Goal: Information Seeking & Learning: Check status

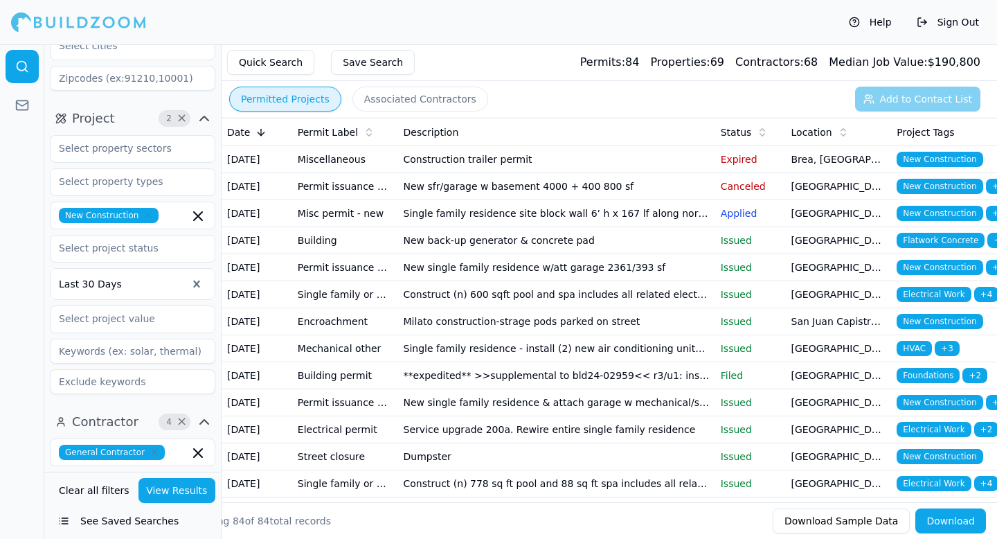
scroll to position [165, 0]
click at [356, 227] on td "Misc permit - new" at bounding box center [345, 213] width 106 height 27
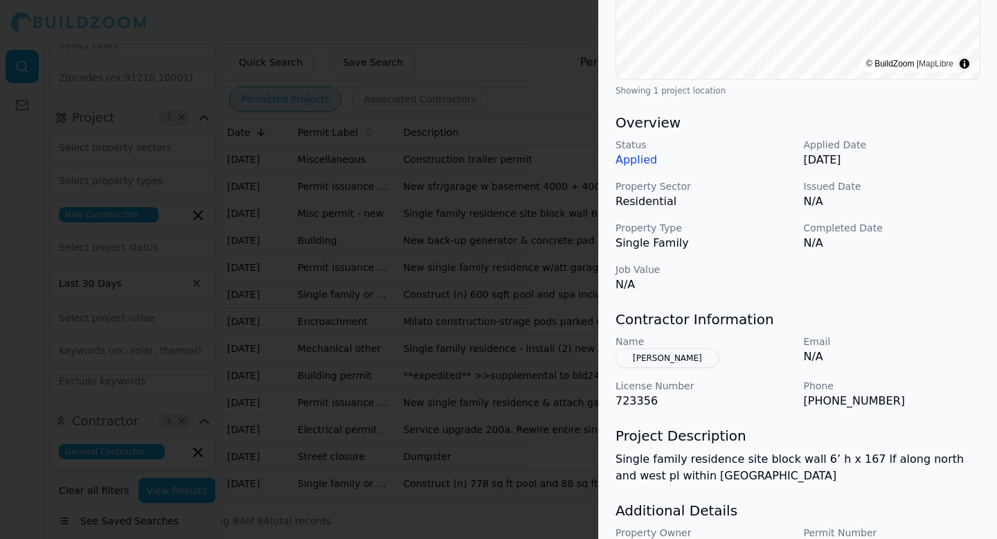
scroll to position [327, 0]
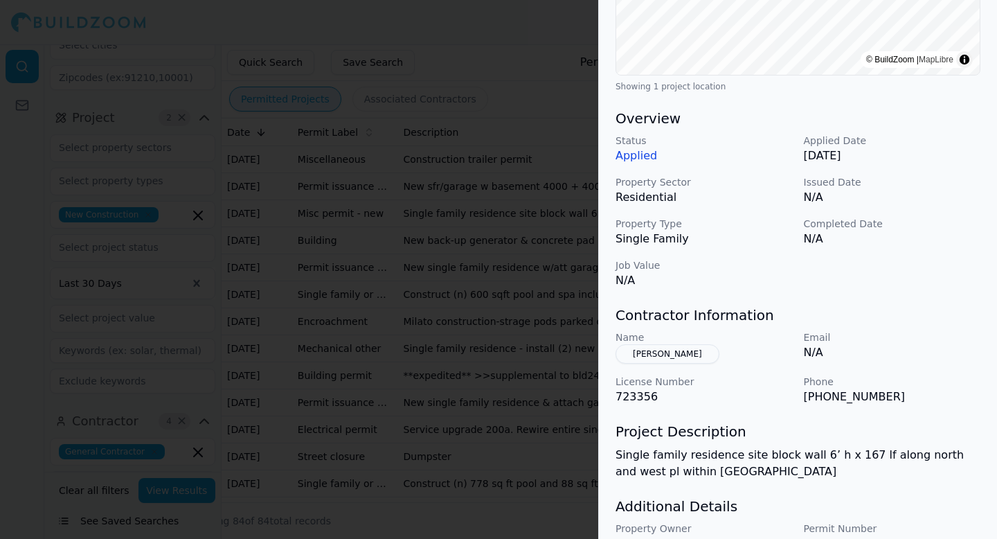
click at [510, 358] on div at bounding box center [498, 269] width 997 height 539
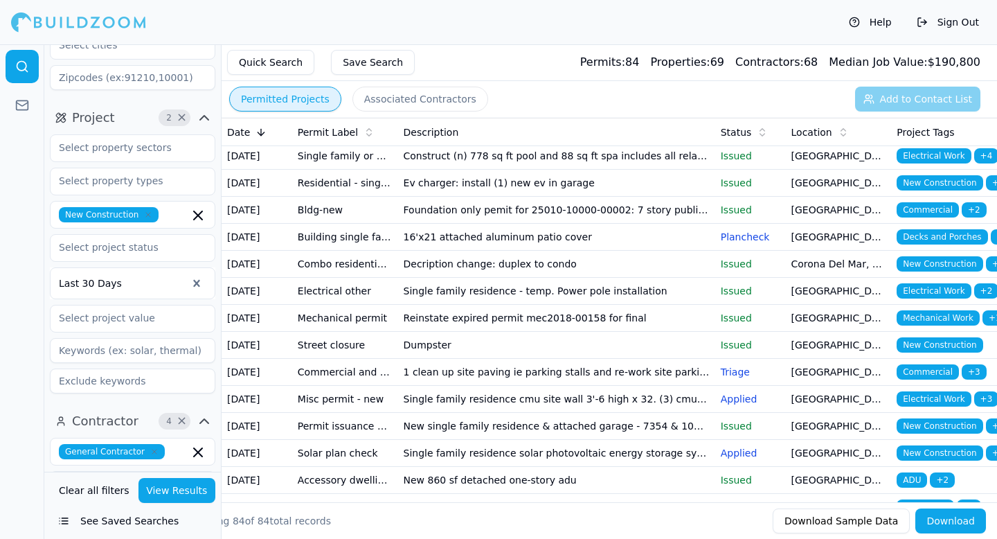
scroll to position [328, 0]
